Goal: Book appointment/travel/reservation

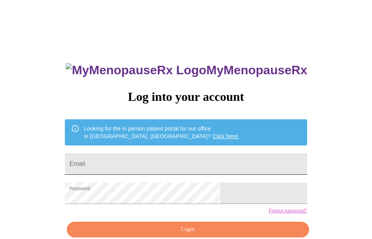
click at [206, 165] on input "Email" at bounding box center [186, 164] width 242 height 22
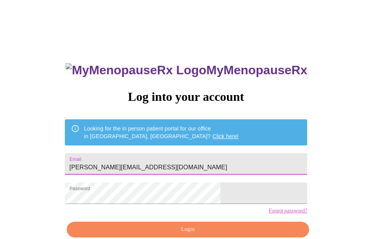
drag, startPoint x: 197, startPoint y: 164, endPoint x: 59, endPoint y: 157, distance: 138.2
click at [60, 158] on div "MyMenopauseRx Log into your account Looking for the in person patient portal fo…" at bounding box center [186, 146] width 366 height 287
type input "jamilacollinsreedy@gmail.com"
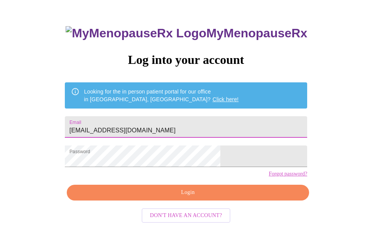
click at [206, 198] on span "Login" at bounding box center [188, 193] width 224 height 10
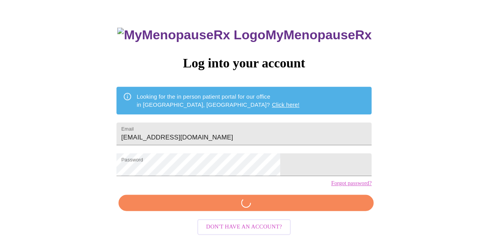
scroll to position [37, 0]
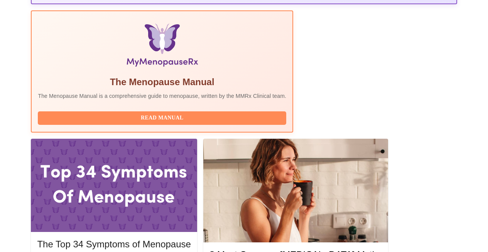
scroll to position [248, 0]
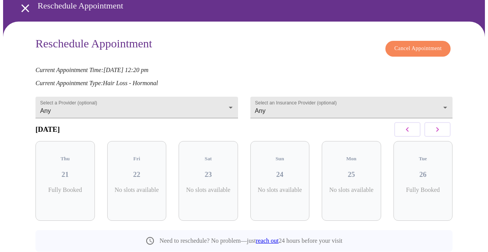
scroll to position [69, 0]
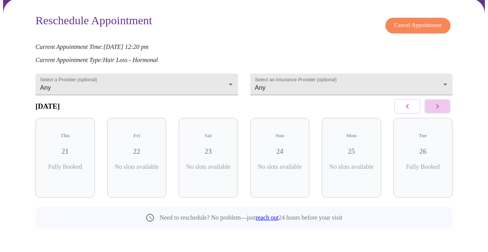
click at [442, 110] on icon "button" at bounding box center [437, 106] width 9 height 9
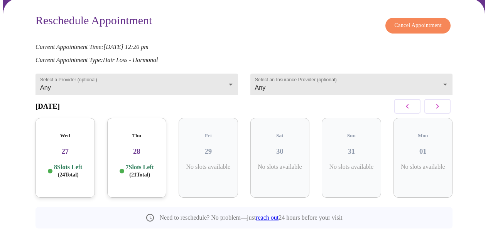
click at [442, 110] on icon "button" at bounding box center [437, 106] width 9 height 9
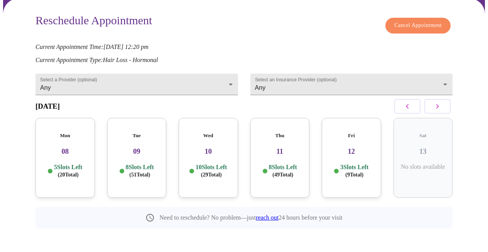
click at [442, 110] on icon "button" at bounding box center [437, 106] width 9 height 9
click at [426, 151] on div "Fri 19 4 Slots Left ( 4 Total)" at bounding box center [422, 158] width 59 height 80
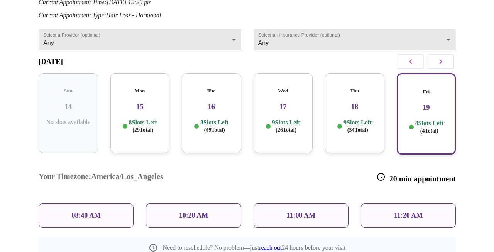
scroll to position [131, 0]
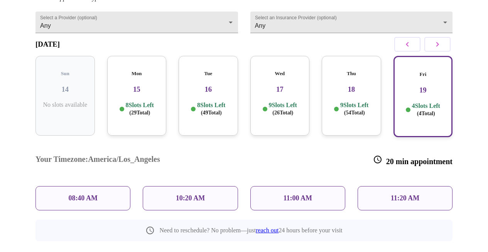
click at [404, 186] on div "11:20 AM" at bounding box center [404, 198] width 95 height 24
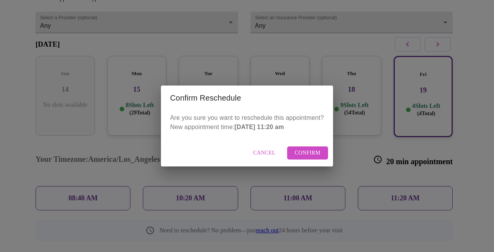
click at [322, 146] on div "Cancel Confirm" at bounding box center [247, 153] width 172 height 27
click at [322, 147] on button "Confirm" at bounding box center [307, 153] width 41 height 13
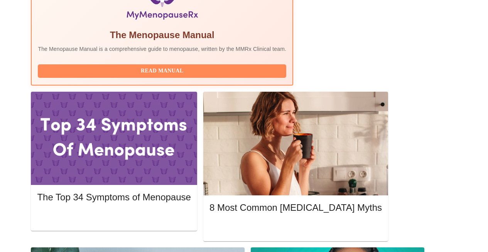
scroll to position [301, 0]
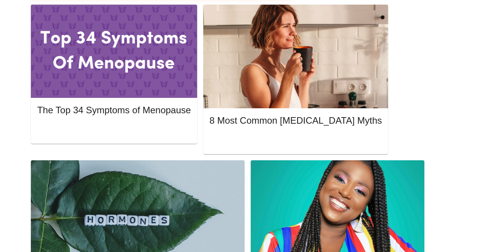
scroll to position [383, 0]
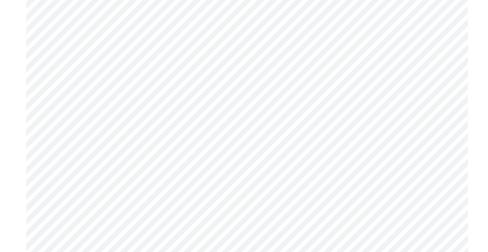
scroll to position [3183, 0]
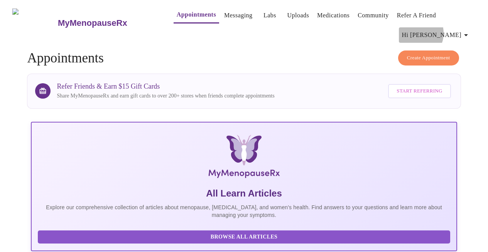
click at [450, 30] on span "Hi [PERSON_NAME]" at bounding box center [436, 35] width 69 height 11
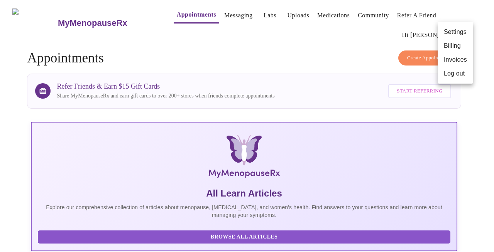
click at [189, 12] on div at bounding box center [247, 126] width 494 height 252
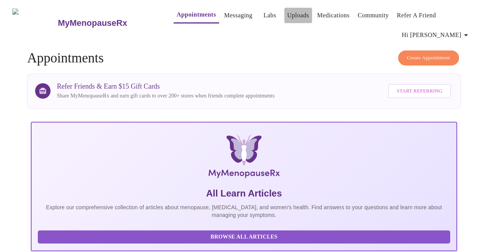
click at [287, 14] on link "Uploads" at bounding box center [298, 15] width 22 height 11
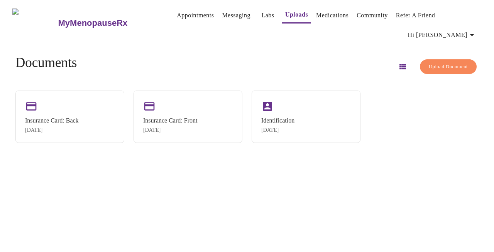
click at [177, 14] on link "Appointments" at bounding box center [195, 15] width 37 height 11
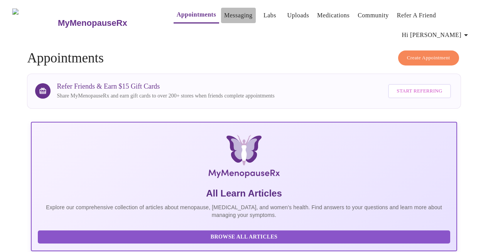
click at [231, 13] on link "Messaging" at bounding box center [238, 15] width 28 height 11
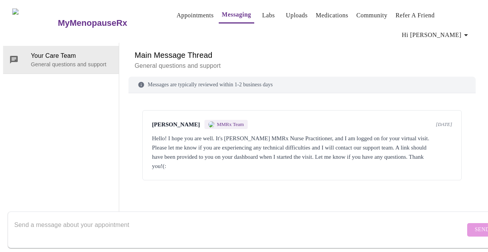
click at [262, 10] on link "Labs" at bounding box center [268, 15] width 13 height 11
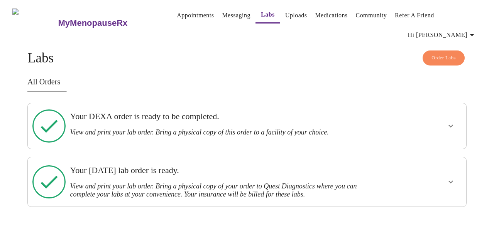
click at [222, 15] on link "Messaging" at bounding box center [236, 15] width 28 height 11
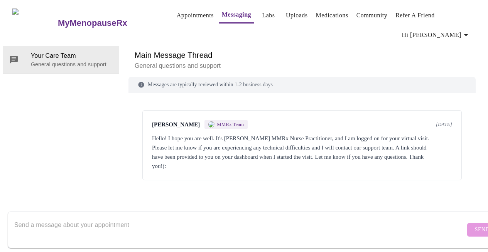
click at [262, 12] on link "Labs" at bounding box center [268, 15] width 13 height 11
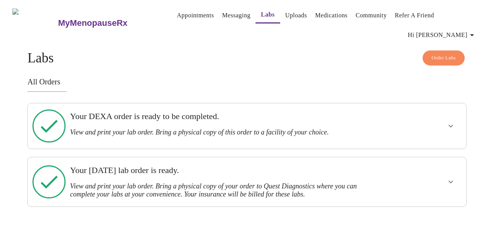
click at [452, 121] on icon "show more" at bounding box center [450, 125] width 9 height 9
